Goal: Task Accomplishment & Management: Manage account settings

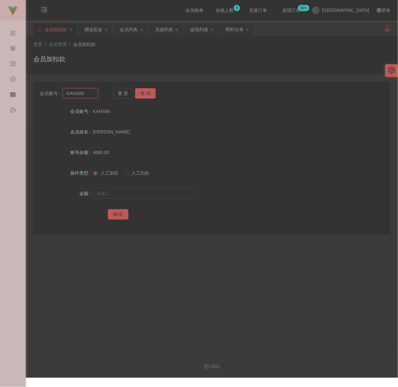
click at [92, 94] on input "KAHSIM" at bounding box center [81, 93] width 36 height 10
paste input "engBen123"
type input "KengBen123"
click at [146, 90] on button "查 询" at bounding box center [145, 93] width 21 height 10
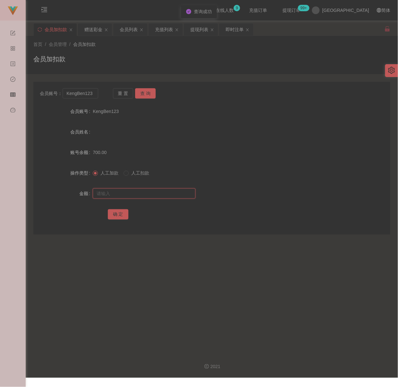
drag, startPoint x: 141, startPoint y: 196, endPoint x: 147, endPoint y: 196, distance: 5.1
click at [141, 196] on input "text" at bounding box center [144, 193] width 103 height 10
drag, startPoint x: 151, startPoint y: 190, endPoint x: 147, endPoint y: 192, distance: 4.4
click at [151, 190] on input "text" at bounding box center [144, 193] width 103 height 10
paste input "2000"
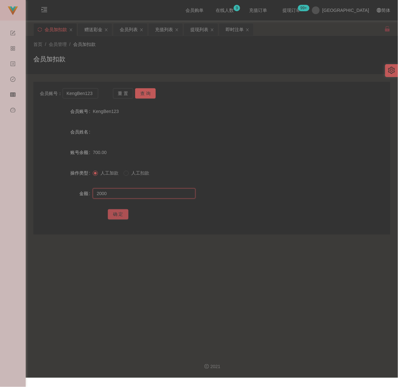
type input "2000"
click at [119, 214] on button "确 定" at bounding box center [118, 214] width 21 height 10
click at [119, 60] on div "会员加扣款" at bounding box center [211, 61] width 357 height 15
click at [91, 93] on input "KengBen123" at bounding box center [81, 93] width 36 height 10
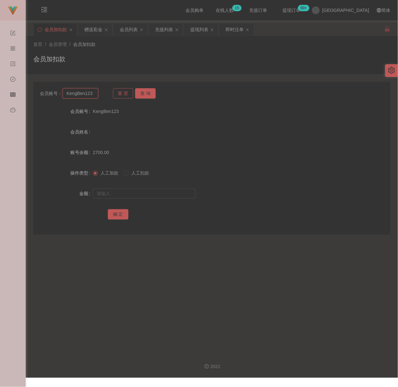
paste input "L0IMIULAI"
type input "L0IMIULAI"
click at [141, 90] on button "查 询" at bounding box center [145, 93] width 21 height 10
drag, startPoint x: 127, startPoint y: 192, endPoint x: 134, endPoint y: 191, distance: 6.5
click at [127, 192] on input "text" at bounding box center [144, 193] width 103 height 10
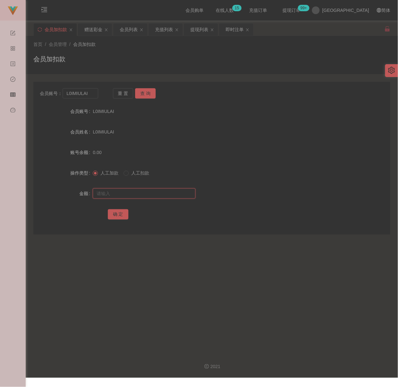
click at [167, 190] on input "text" at bounding box center [144, 193] width 103 height 10
paste input "100"
type input "100"
click at [115, 212] on button "确 定" at bounding box center [118, 214] width 21 height 10
click at [92, 91] on input "L0IMIULAI" at bounding box center [81, 93] width 36 height 10
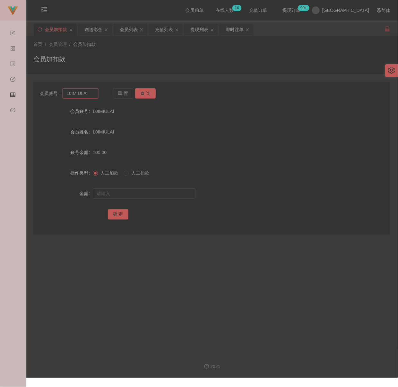
click at [92, 91] on input "L0IMIULAI" at bounding box center [81, 93] width 36 height 10
paste input "KoK888"
type input "KoK888"
drag, startPoint x: 149, startPoint y: 93, endPoint x: 147, endPoint y: 97, distance: 4.3
click at [149, 93] on button "查 询" at bounding box center [145, 93] width 21 height 10
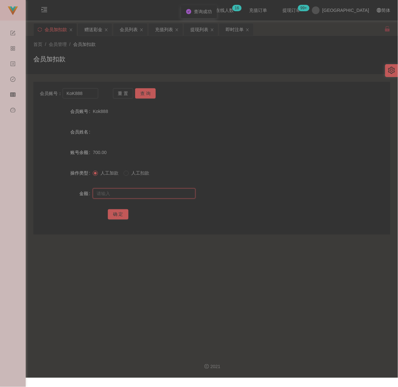
click at [132, 195] on input "text" at bounding box center [144, 193] width 103 height 10
click at [136, 195] on input "text" at bounding box center [144, 193] width 103 height 10
paste input "900"
type input "900"
click at [119, 212] on button "确 定" at bounding box center [118, 214] width 21 height 10
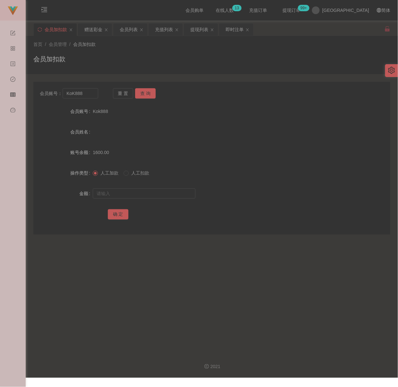
click at [165, 61] on div "会员加扣款" at bounding box center [211, 61] width 357 height 15
click at [124, 28] on div "会员列表" at bounding box center [129, 29] width 18 height 12
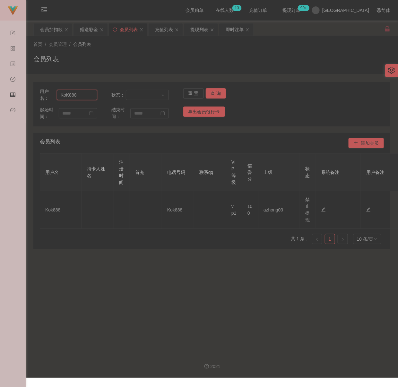
click at [88, 93] on input "KoK888" at bounding box center [77, 95] width 40 height 10
paste input "jj123456"
type input "jj123456"
click at [212, 91] on button "查 询" at bounding box center [216, 93] width 21 height 10
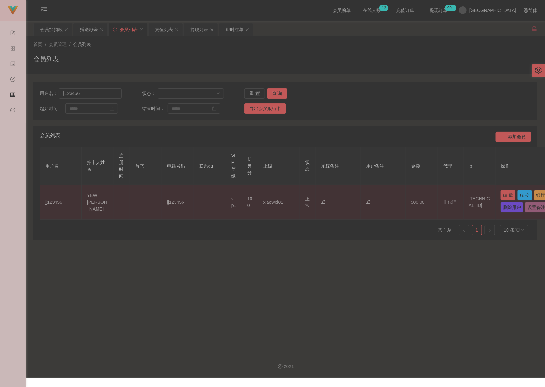
click at [397, 196] on button "编 辑" at bounding box center [507, 195] width 15 height 10
type input "jj123456"
type input "YEW [PERSON_NAME]"
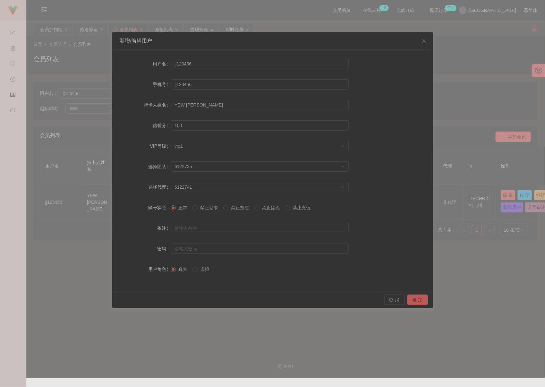
click at [269, 207] on span "禁止提现" at bounding box center [270, 207] width 23 height 5
click at [397, 299] on button "确 定" at bounding box center [417, 299] width 21 height 10
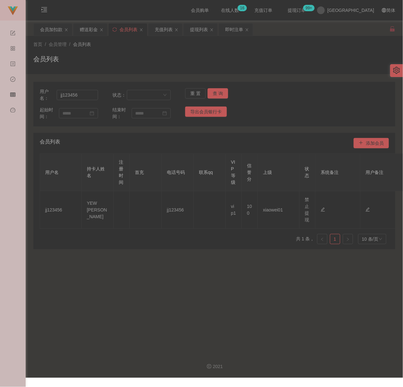
click at [179, 60] on div "会员列表" at bounding box center [214, 61] width 362 height 15
click at [93, 98] on input "jj123456" at bounding box center [77, 95] width 41 height 10
paste input "ttttt"
type input "ttttt"
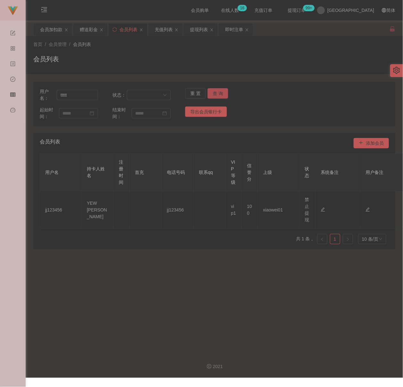
click at [214, 92] on button "查 询" at bounding box center [218, 93] width 21 height 10
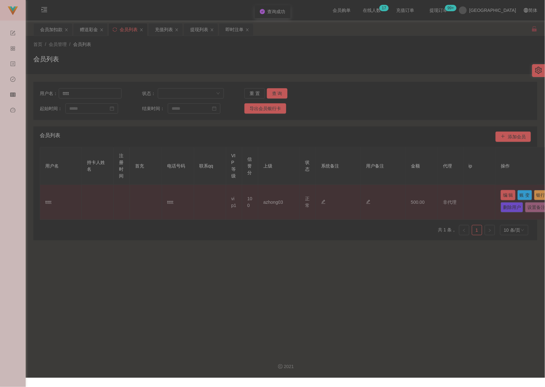
click at [397, 196] on button "编 辑" at bounding box center [507, 195] width 15 height 10
type input "ttttt"
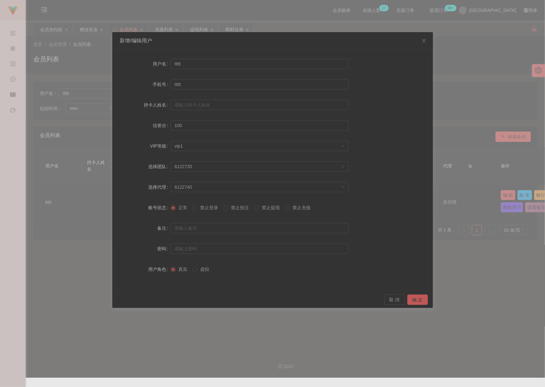
click at [272, 208] on span "禁止提现" at bounding box center [270, 207] width 23 height 5
drag, startPoint x: 417, startPoint y: 300, endPoint x: 434, endPoint y: 294, distance: 18.3
click at [397, 300] on button "确 定" at bounding box center [417, 299] width 21 height 10
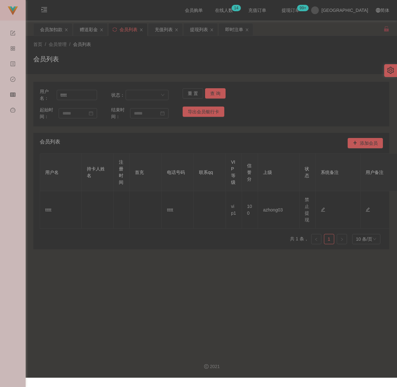
click at [175, 55] on div "会员列表" at bounding box center [211, 61] width 356 height 15
click at [43, 27] on div "会员加扣款" at bounding box center [51, 29] width 22 height 12
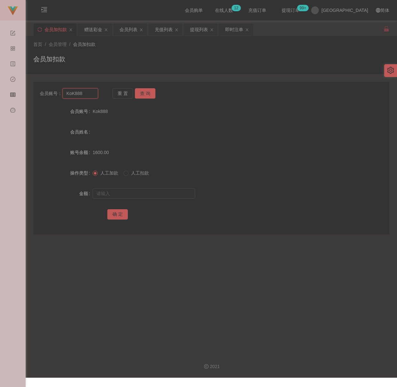
click at [86, 95] on input "KoK888" at bounding box center [81, 93] width 36 height 10
paste input "engBen123"
type input "KengBen123"
click at [145, 95] on button "查 询" at bounding box center [145, 93] width 21 height 10
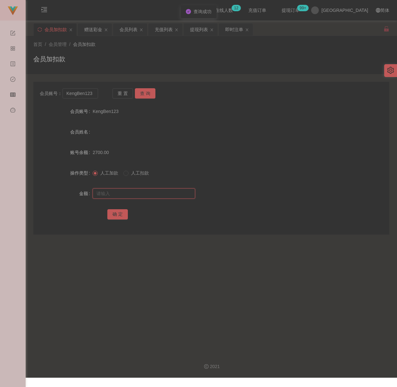
click at [140, 196] on input "text" at bounding box center [144, 193] width 103 height 10
click at [174, 195] on input "text" at bounding box center [144, 193] width 103 height 10
paste input "1000"
type input "1000"
drag, startPoint x: 116, startPoint y: 214, endPoint x: 128, endPoint y: 218, distance: 12.2
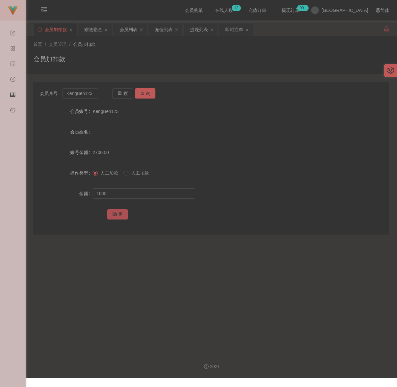
click at [116, 214] on button "确 定" at bounding box center [117, 214] width 21 height 10
